Goal: Find specific page/section: Find specific page/section

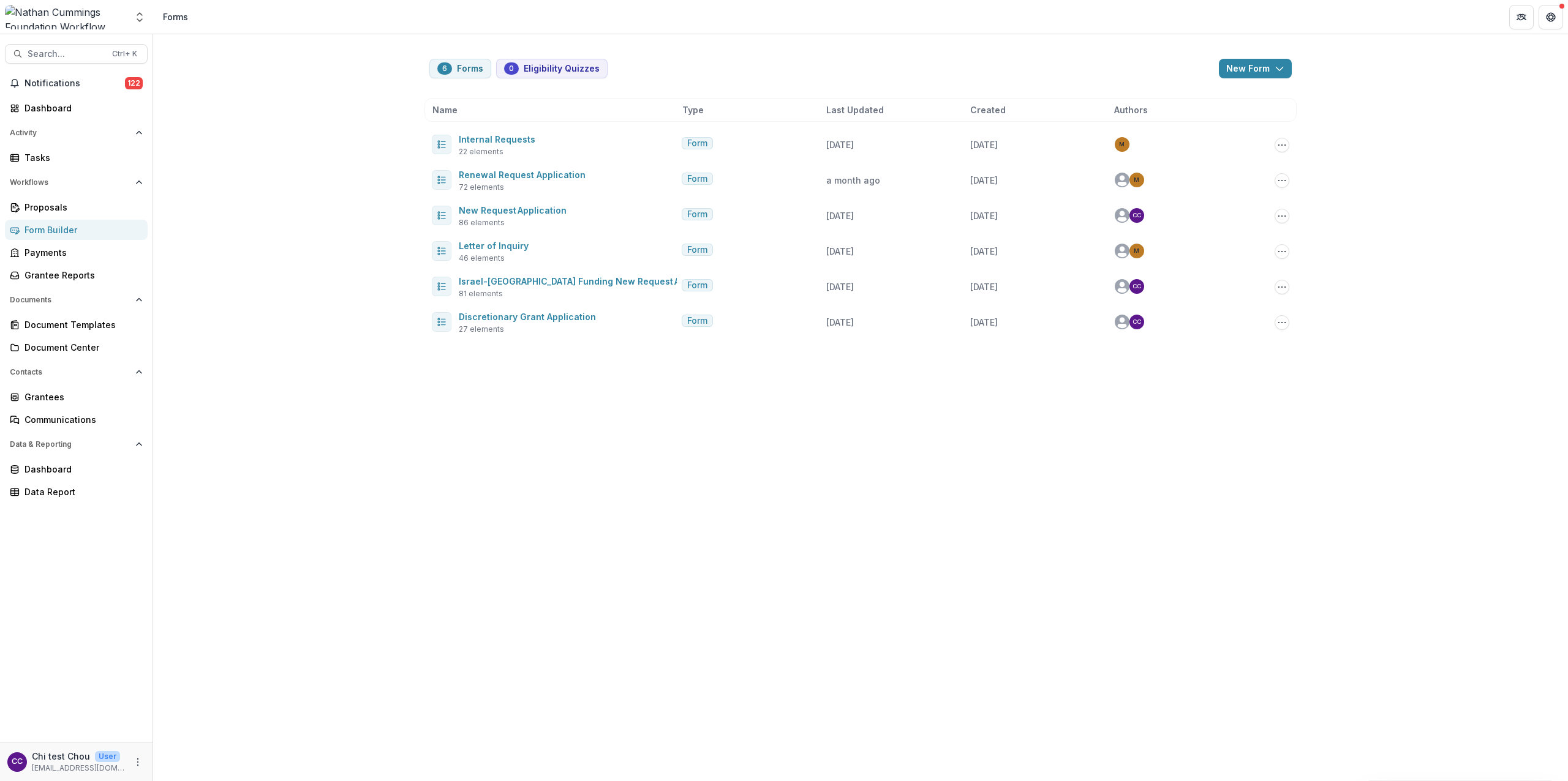
click at [126, 21] on div "Aggregate Analysis Foundations [PERSON_NAME] Foundation Workflow Sandbox [PERSO…" at bounding box center [76, 16] width 143 height 24
click at [136, 21] on icon "Open entity switcher" at bounding box center [139, 17] width 13 height 13
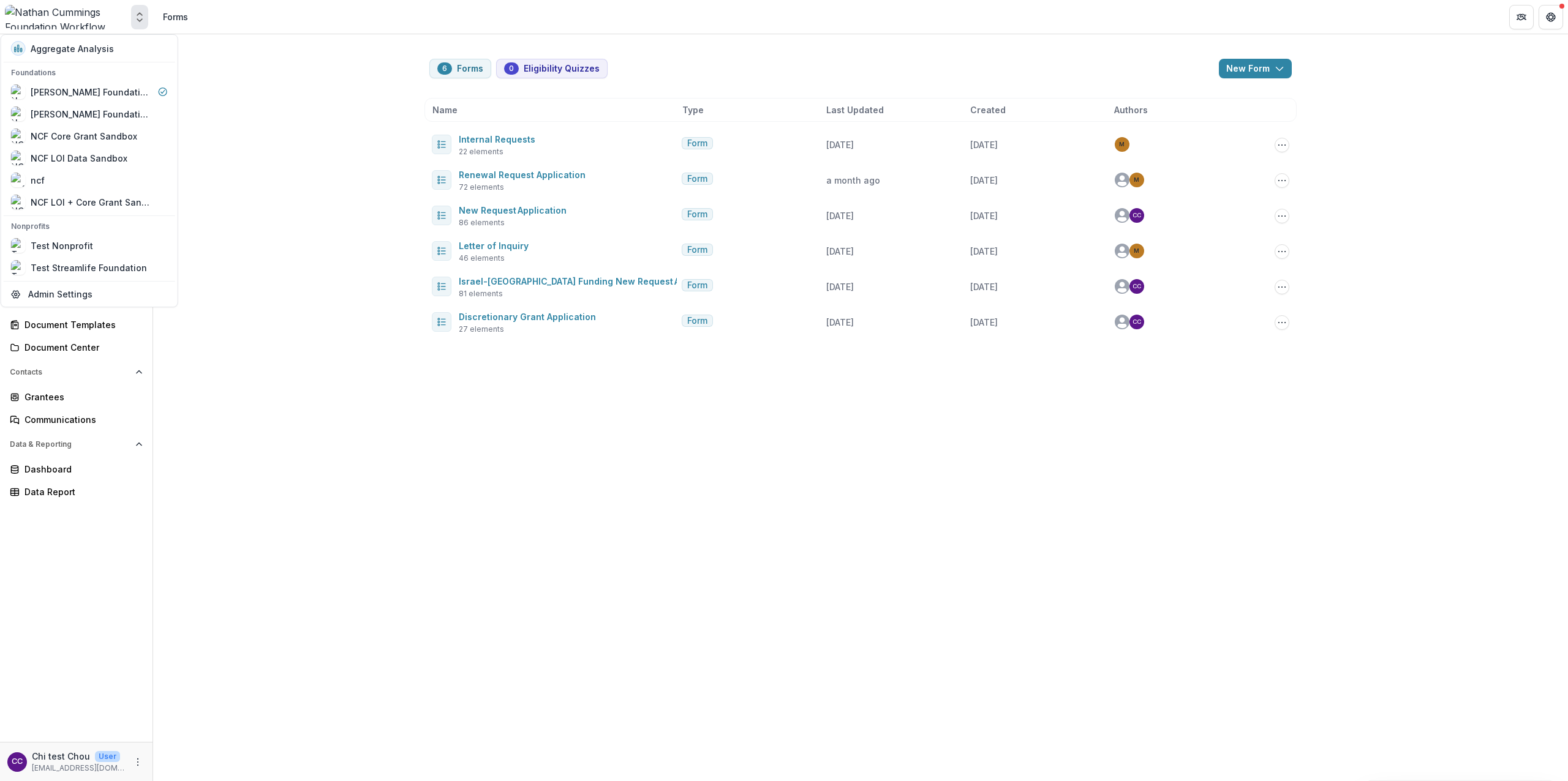
click at [136, 21] on icon "Open entity switcher" at bounding box center [139, 17] width 13 height 13
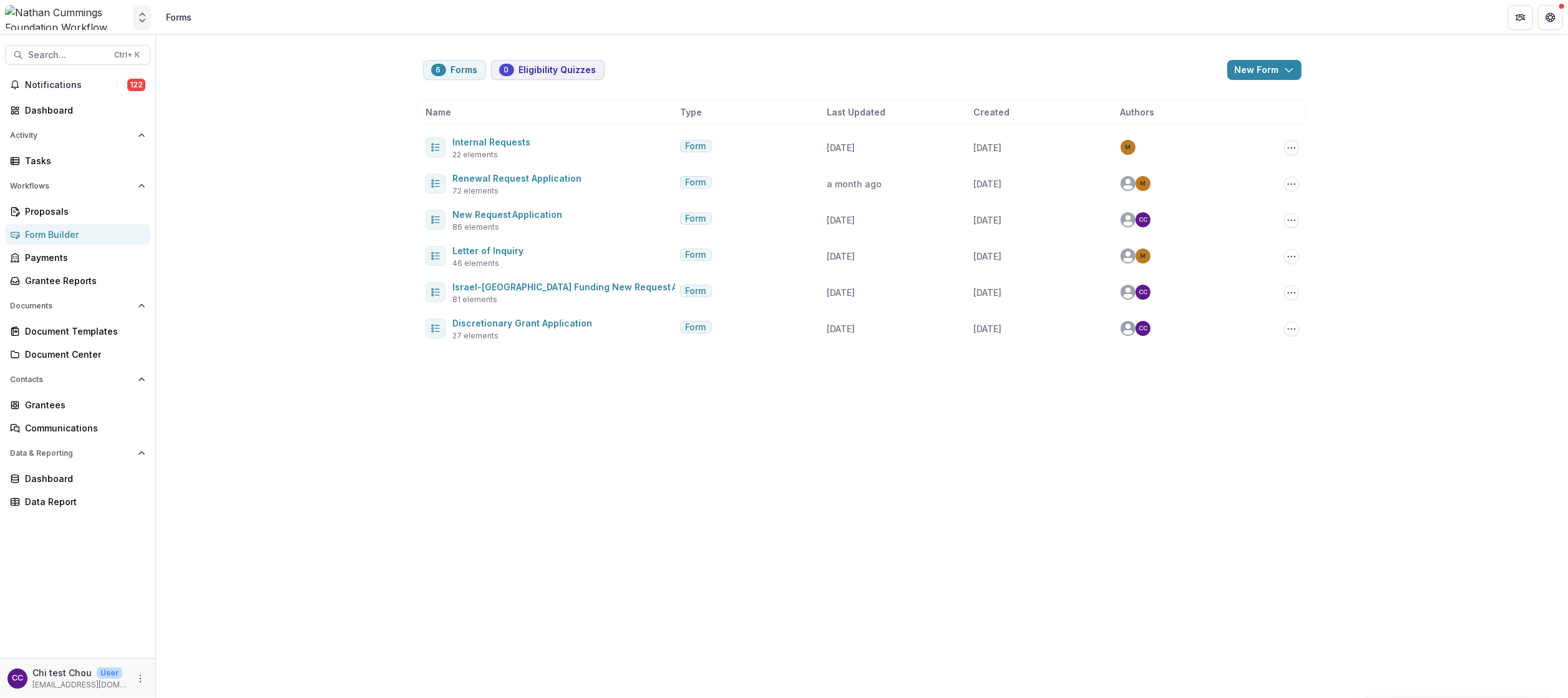
click at [141, 11] on icon "Open entity switcher" at bounding box center [142, 18] width 13 height 13
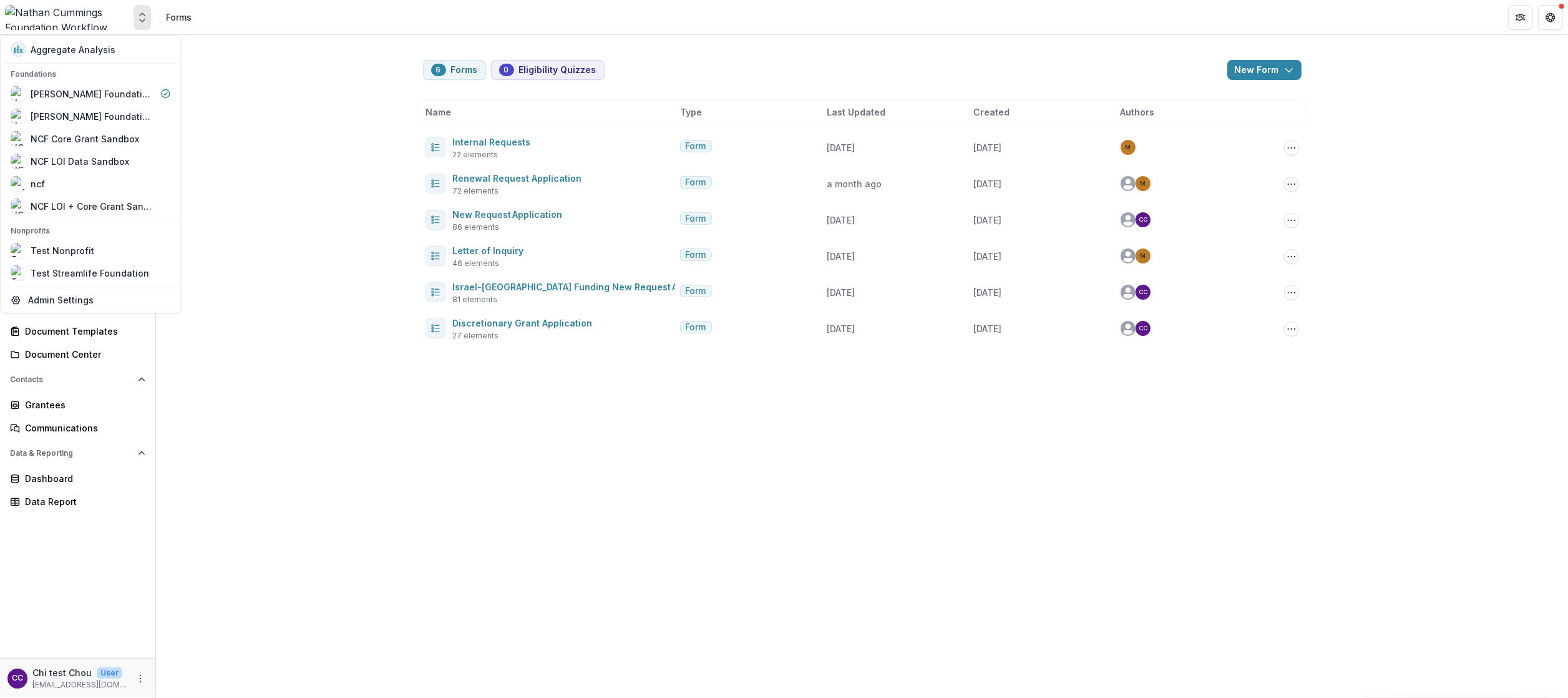
click at [318, 510] on div "6 Forms 0 Eligibility Quizzes New Form New Eligibility Quiz New Form Name Type …" at bounding box center [861, 367] width 1412 height 663
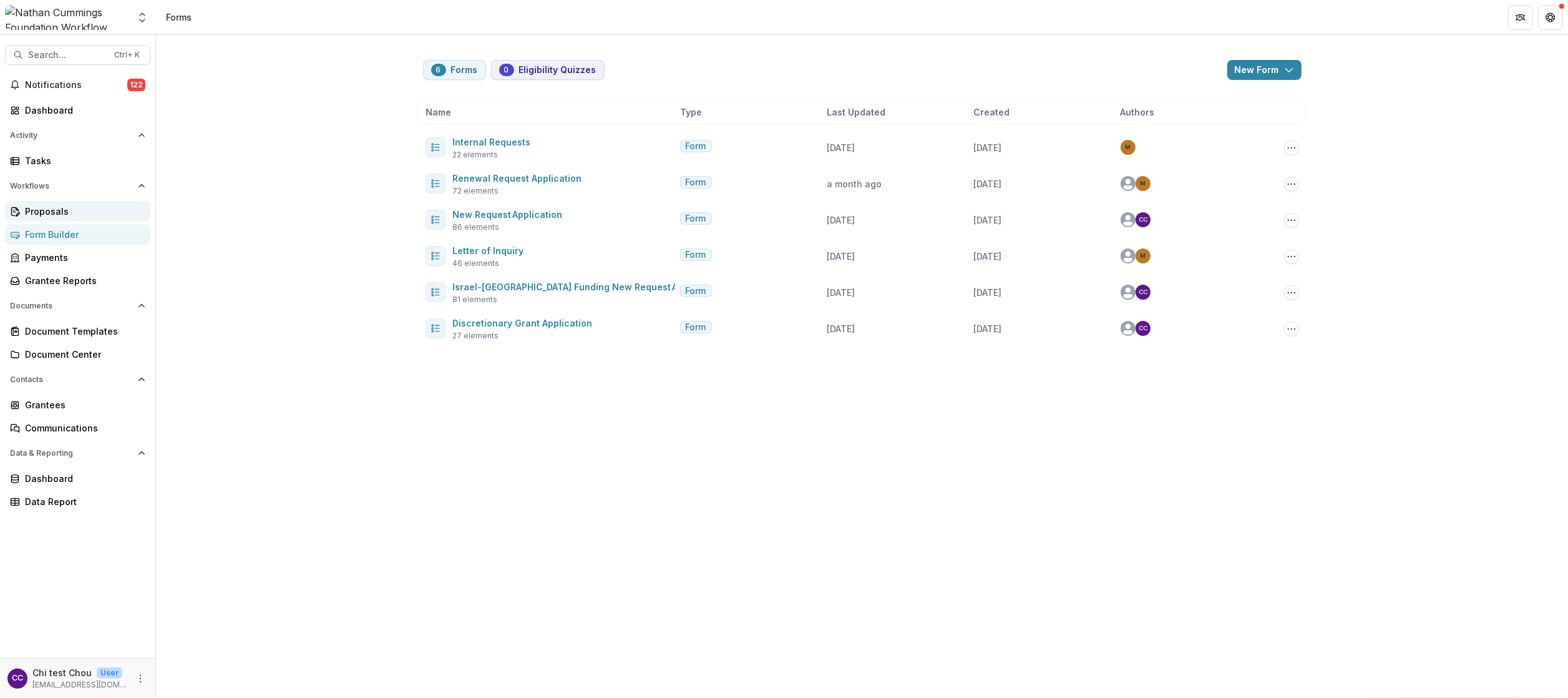
click at [61, 212] on div "Proposals" at bounding box center [82, 211] width 116 height 13
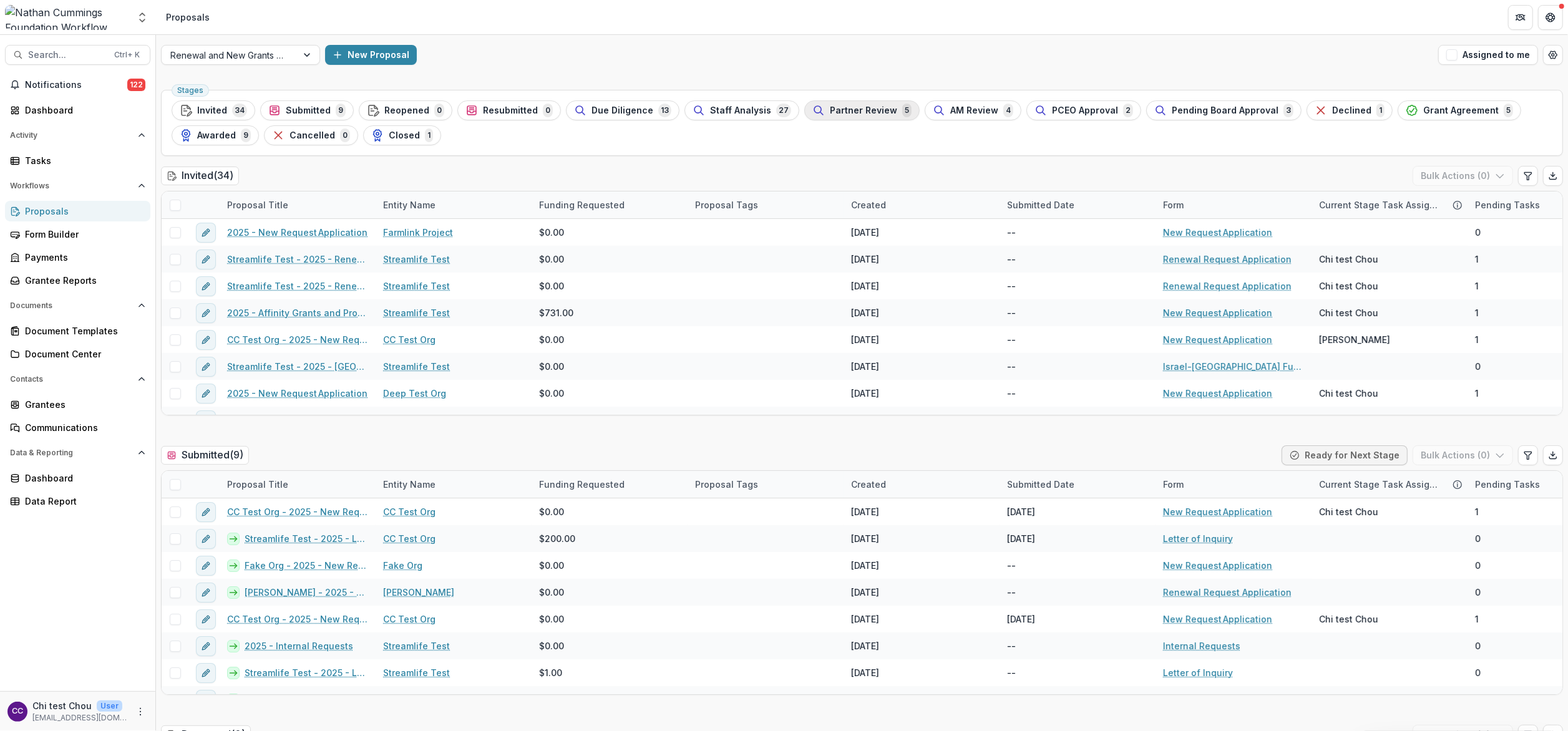
click at [830, 105] on span "Partner Review" at bounding box center [864, 110] width 67 height 10
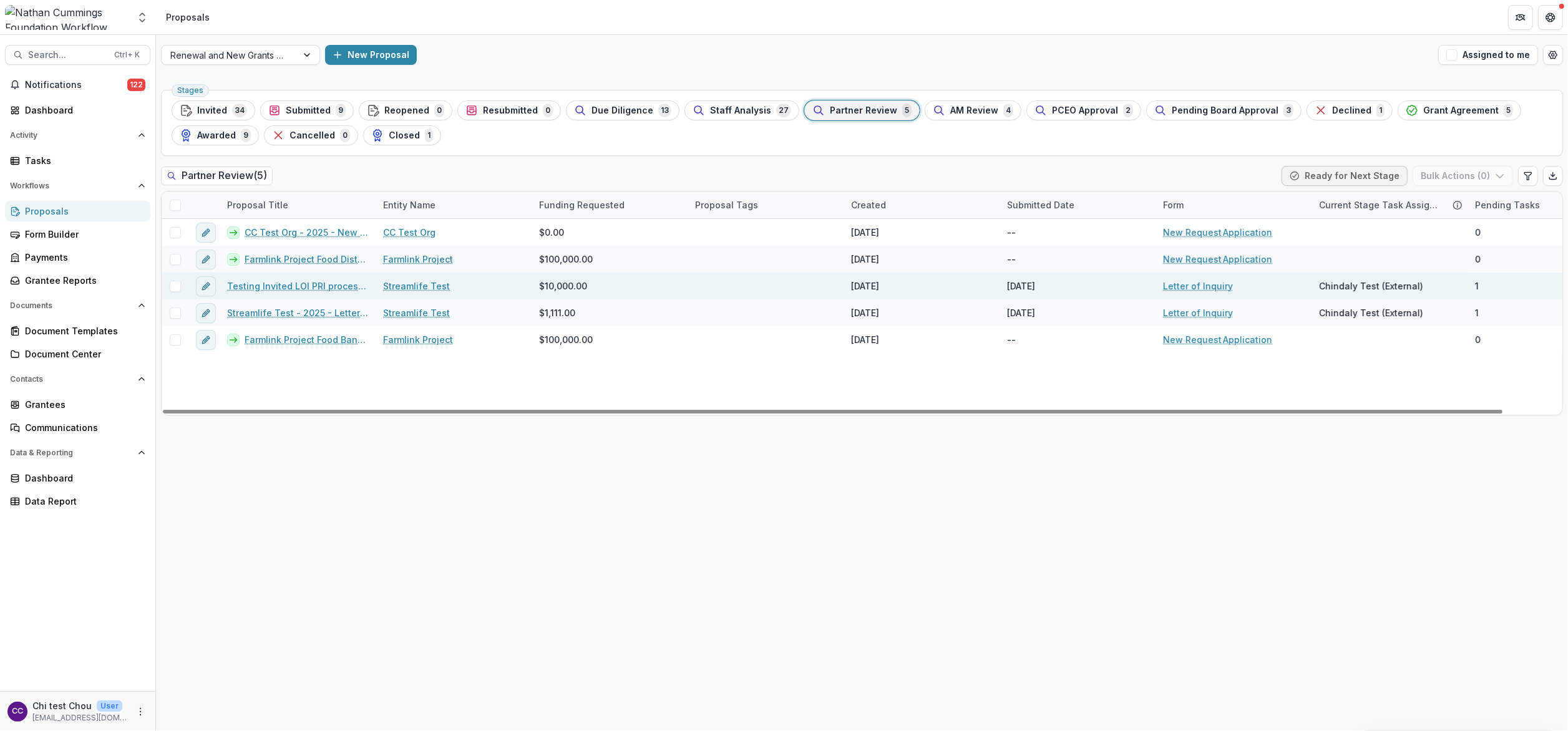
click at [292, 285] on link "Testing Invited LOI PRI process pipeline" at bounding box center [297, 286] width 141 height 13
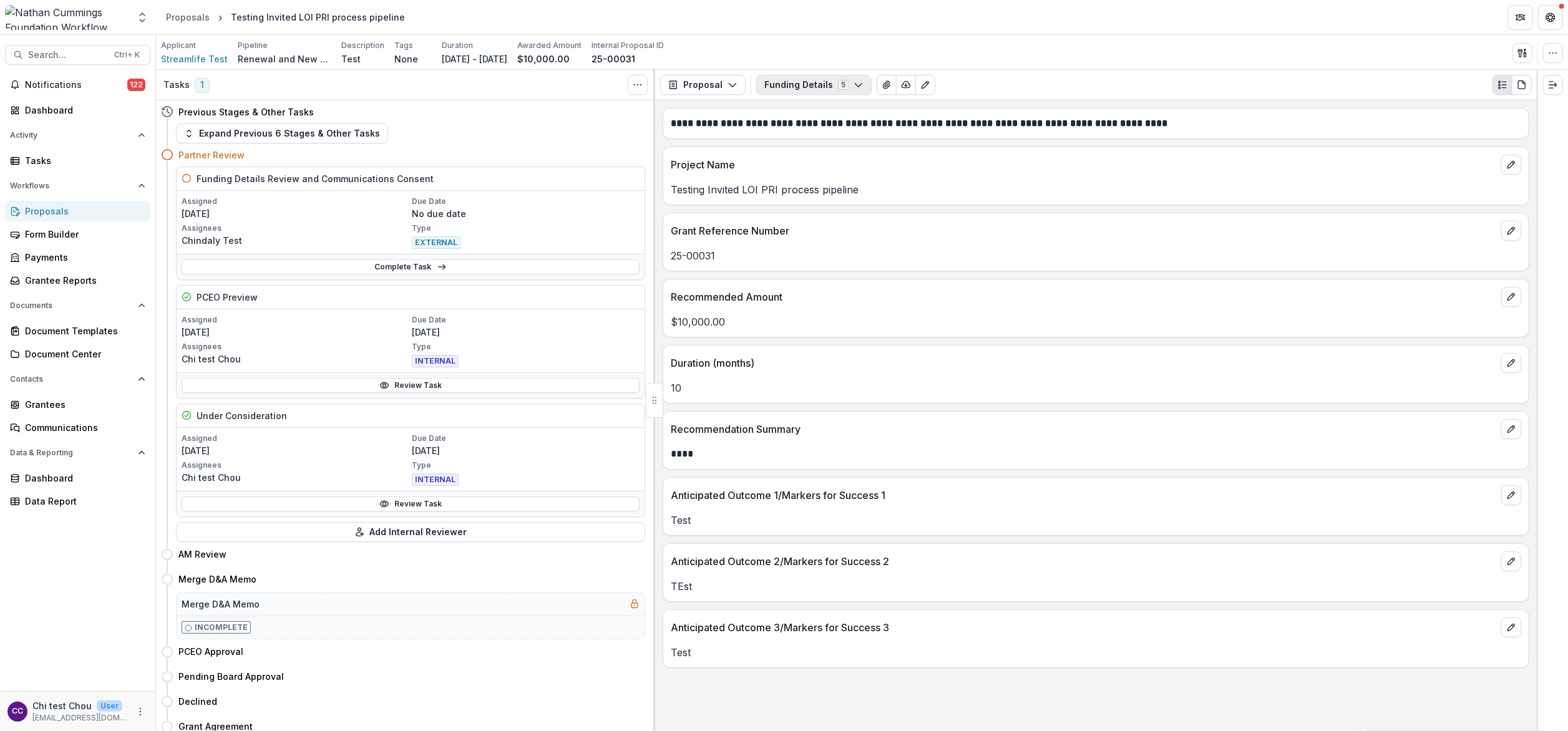
click at [789, 81] on button "Funding Details 5" at bounding box center [814, 85] width 116 height 20
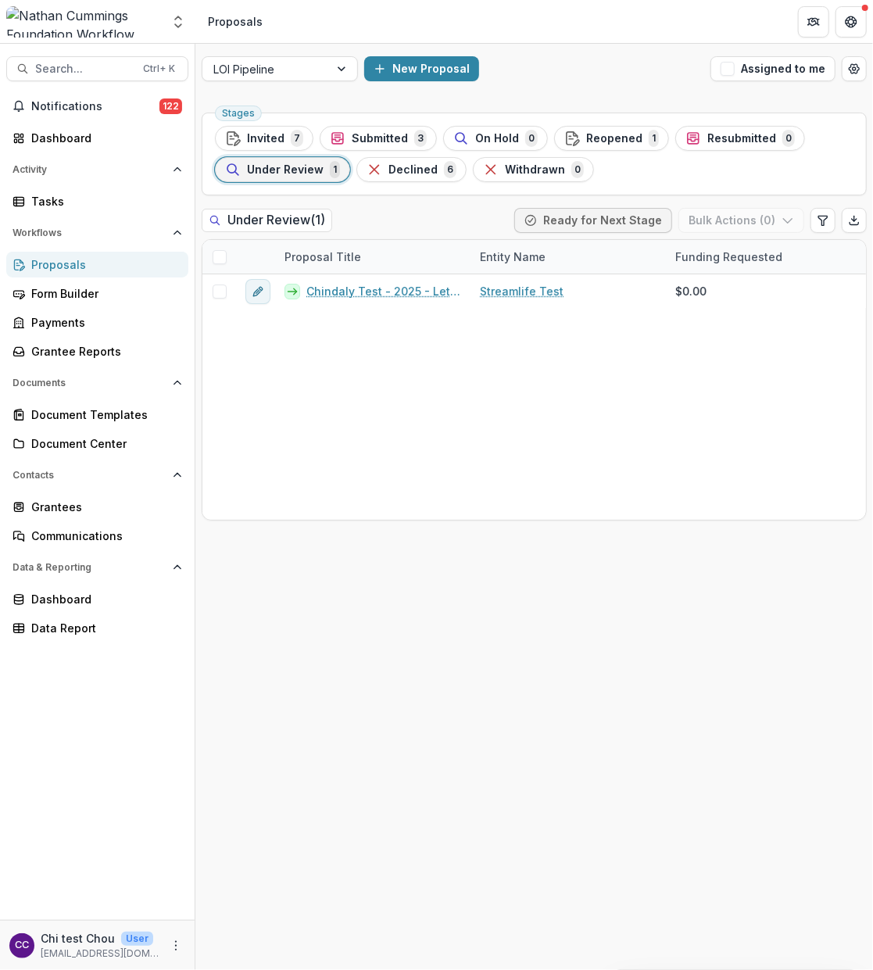
click at [108, 967] on div "CC Chi test Chou User [EMAIL_ADDRESS][DOMAIN_NAME]" at bounding box center [97, 945] width 195 height 50
click at [147, 16] on div at bounding box center [83, 21] width 155 height 31
click at [173, 16] on icon "Open entity switcher" at bounding box center [178, 22] width 16 height 16
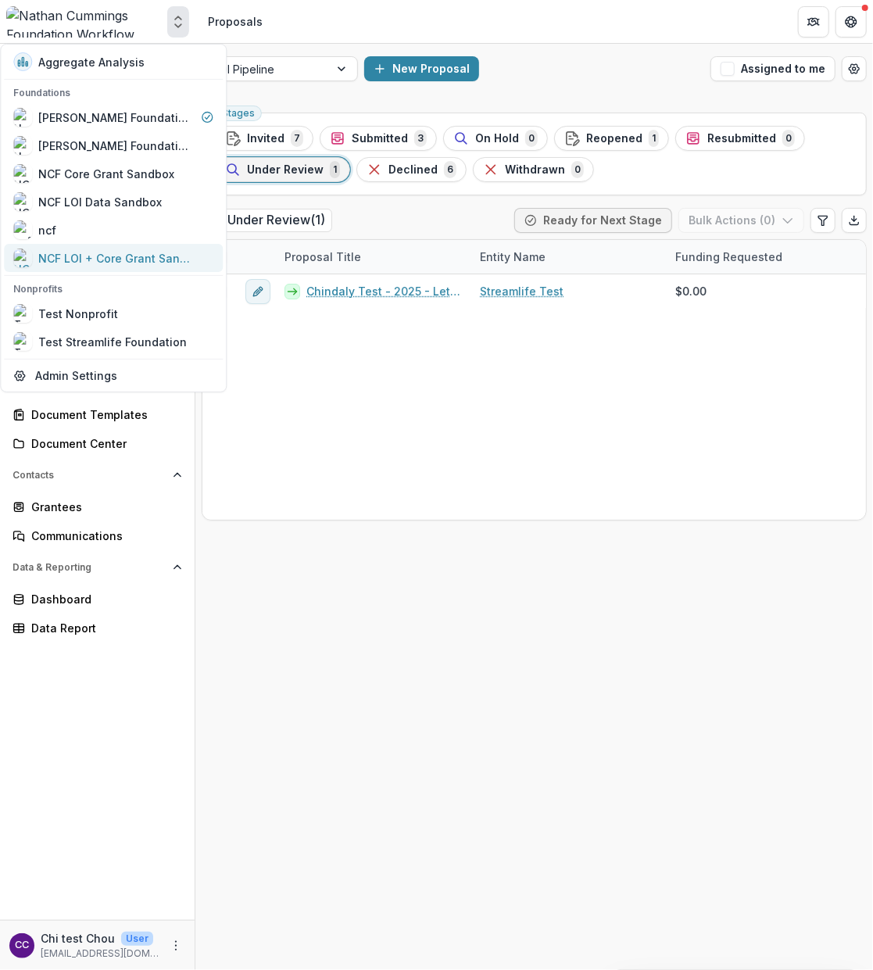
click at [97, 256] on div "NCF LOI + Core Grant Sandbox" at bounding box center [116, 258] width 156 height 16
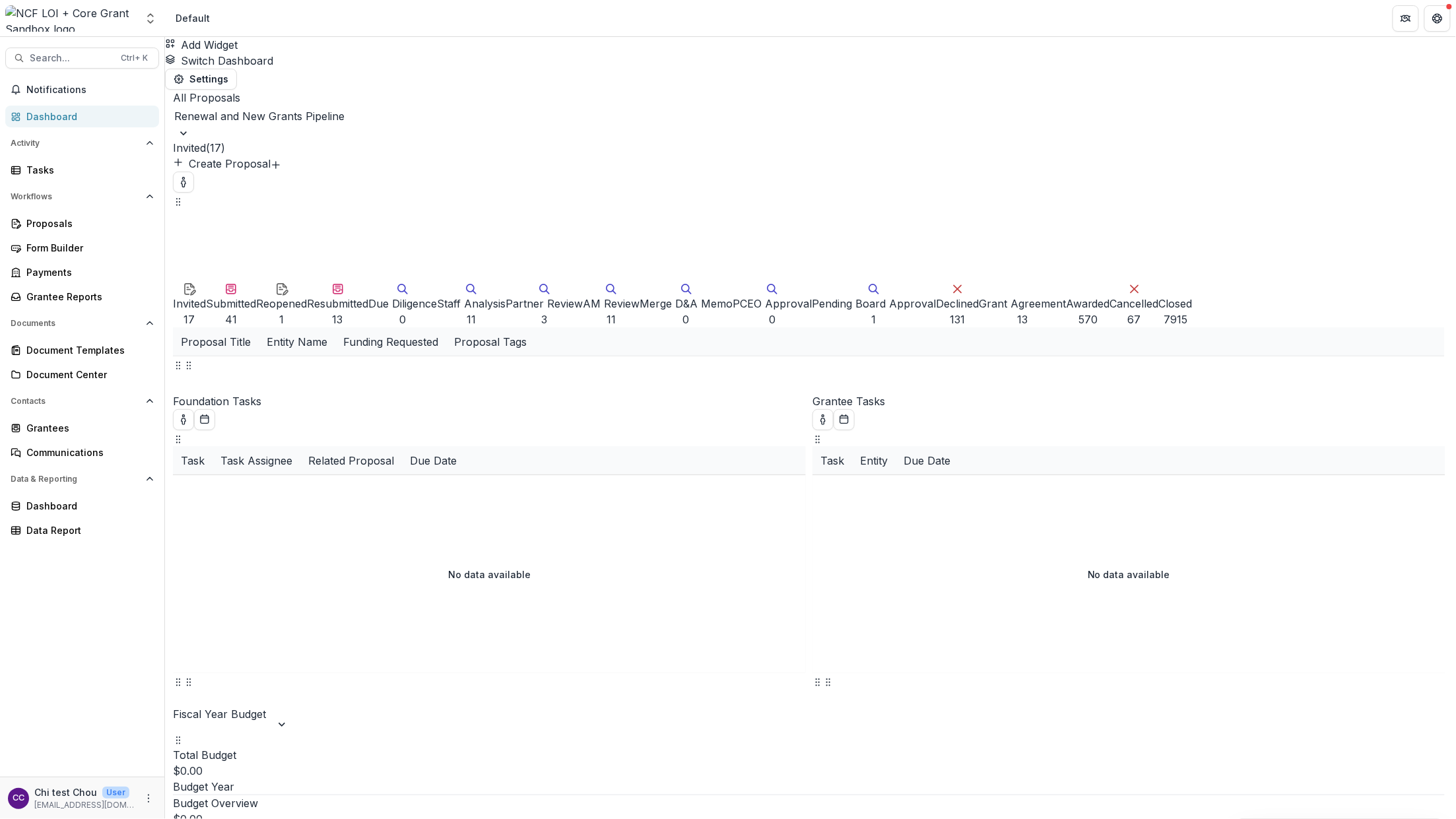
click at [304, 107] on div at bounding box center [808, 117] width 1269 height 19
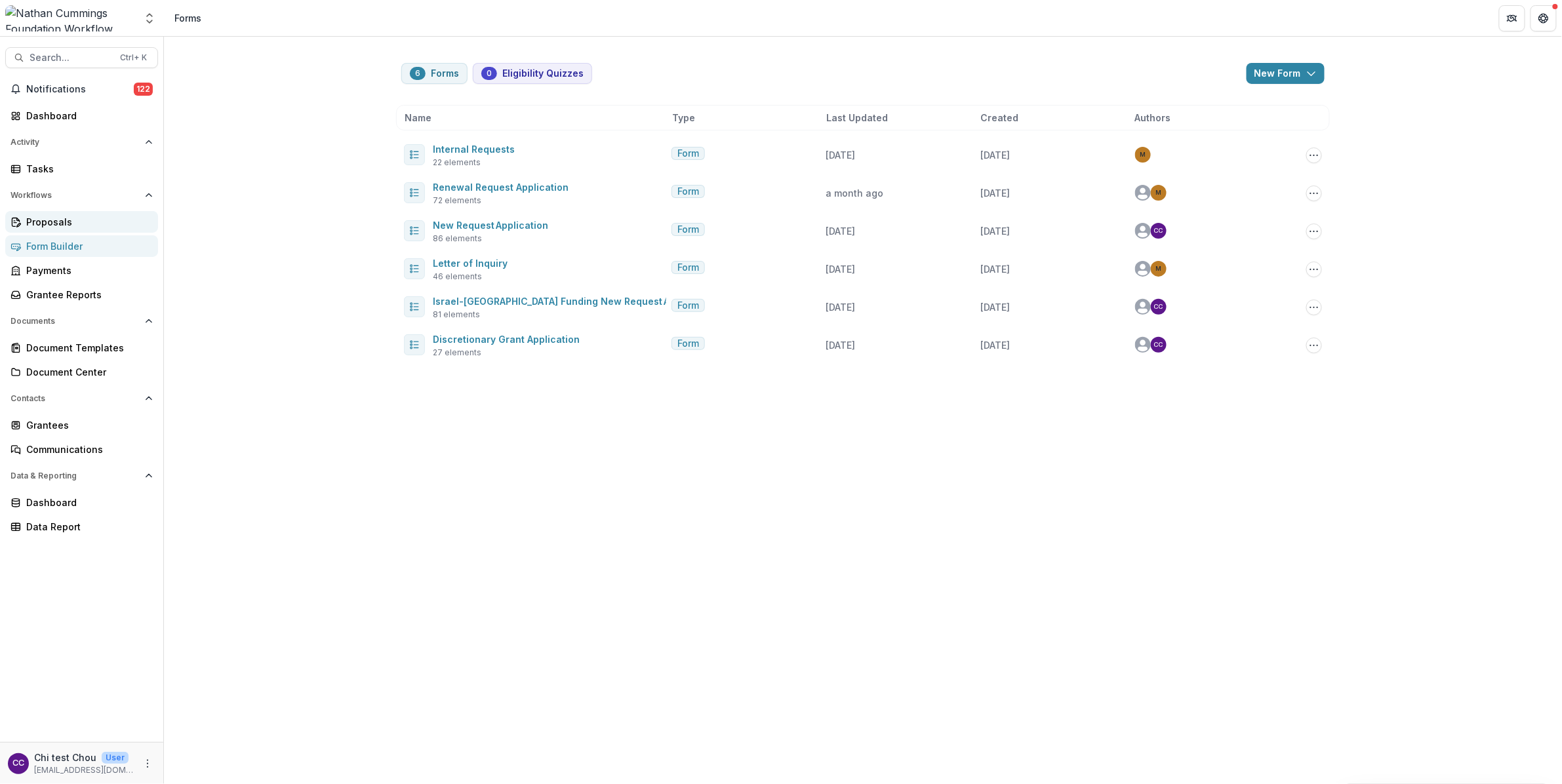
click at [50, 226] on div "Proposals" at bounding box center [86, 221] width 122 height 13
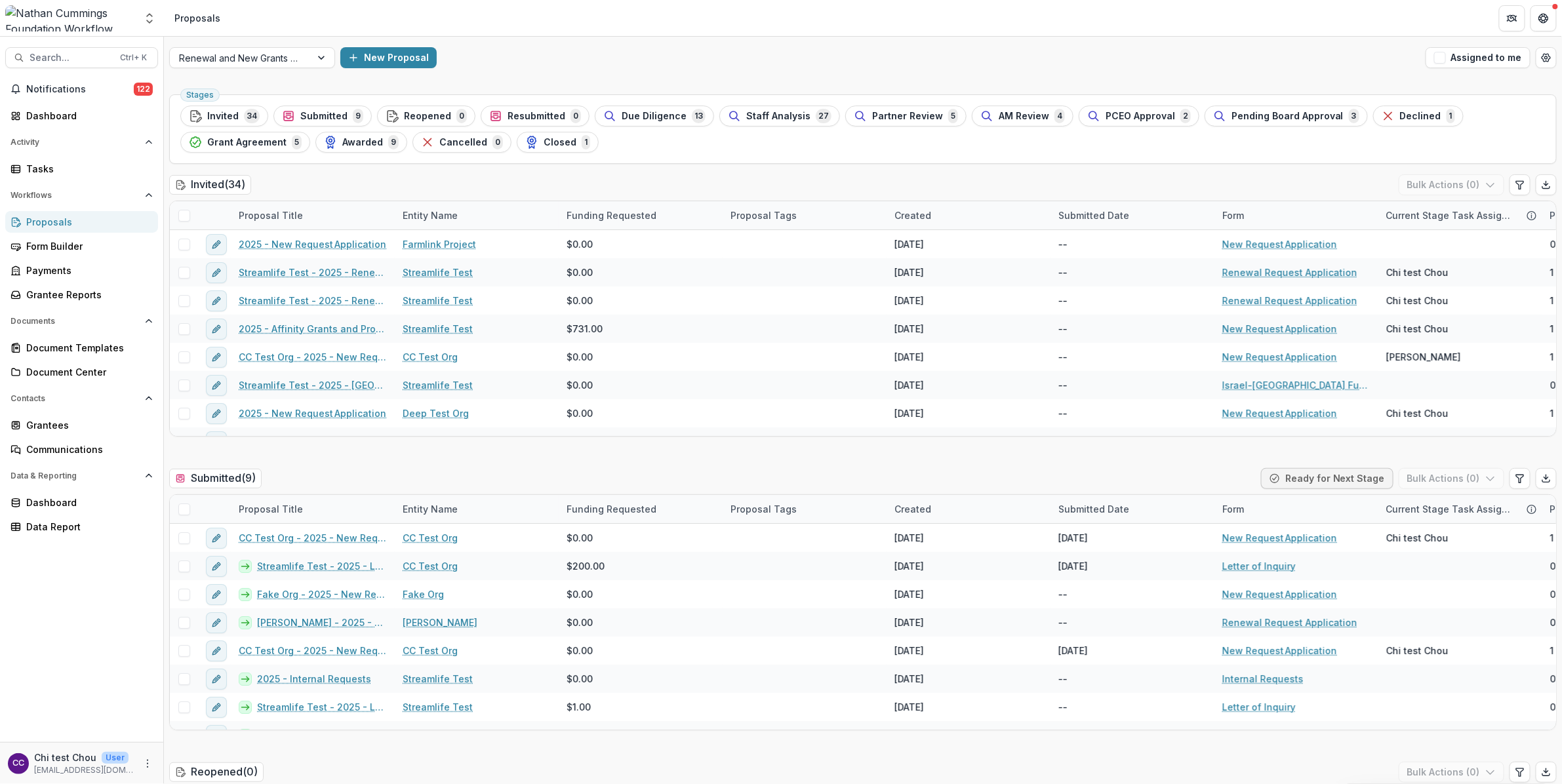
click at [363, 147] on span "Awarded" at bounding box center [362, 142] width 40 height 11
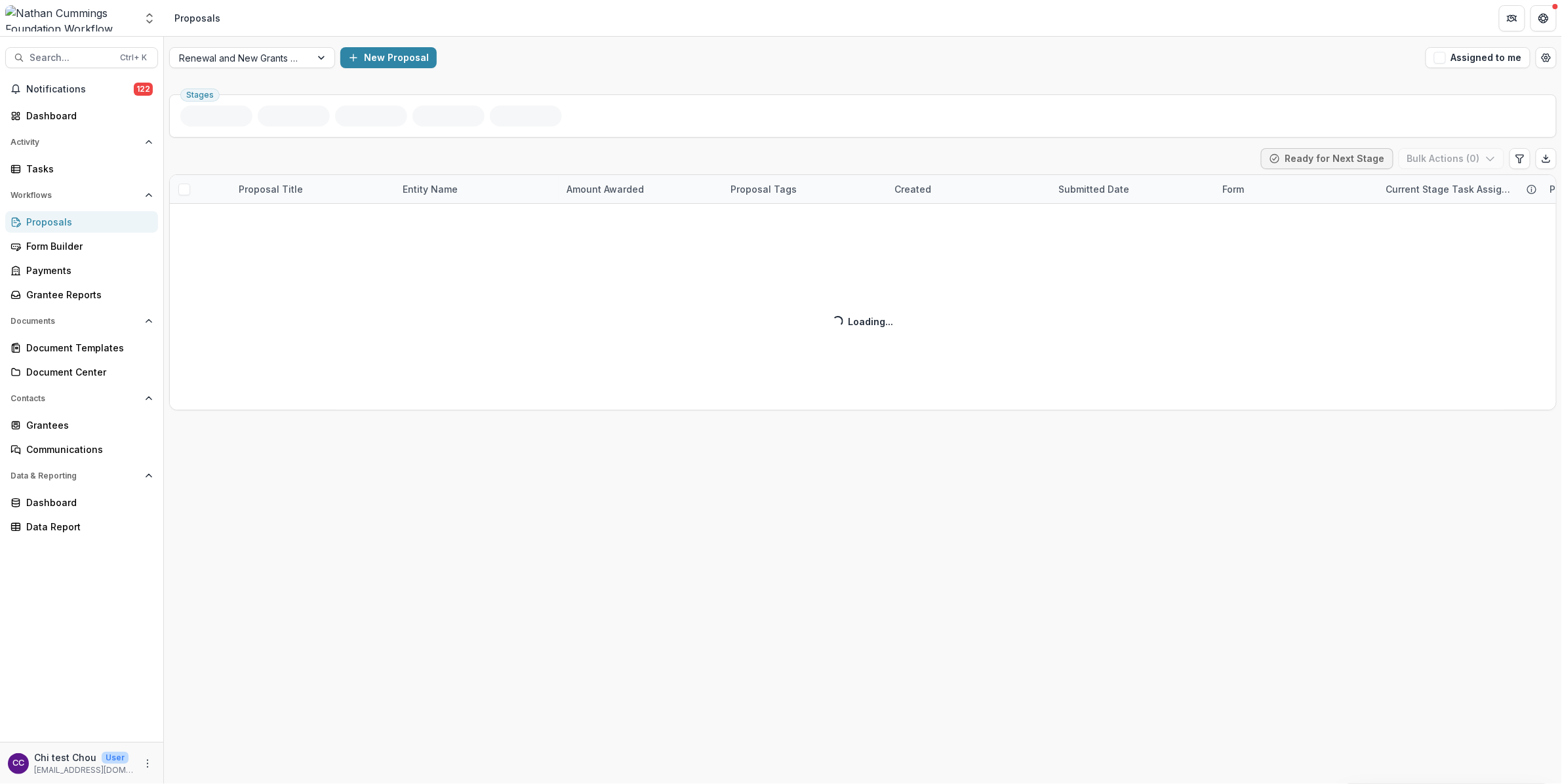
click at [362, 143] on div "Stages Awarded ( 9 ) Ready for Next Stage Bulk Actions ( 0 ) Proposal Title Ent…" at bounding box center [862, 436] width 1398 height 694
